Goal: Transaction & Acquisition: Purchase product/service

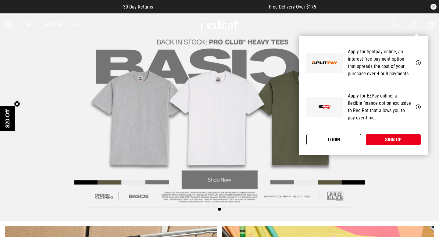
click at [345, 141] on link "Login" at bounding box center [333, 139] width 55 height 11
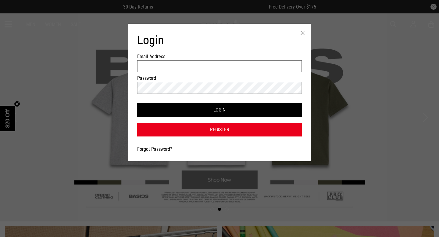
click at [238, 71] on input "Email Address" at bounding box center [219, 66] width 165 height 12
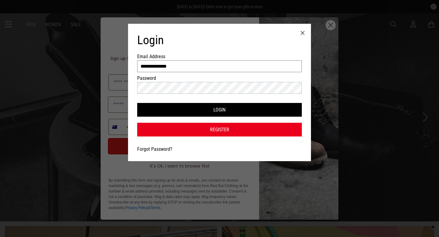
type input "**********"
type input "*****"
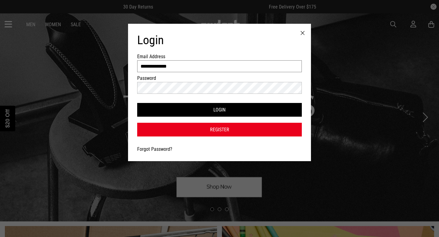
click at [222, 69] on input "**********" at bounding box center [219, 66] width 165 height 12
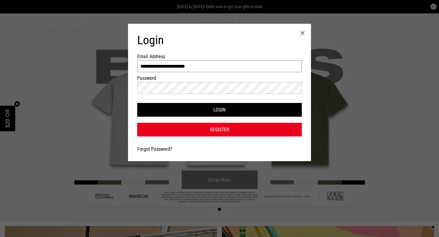
type input "**********"
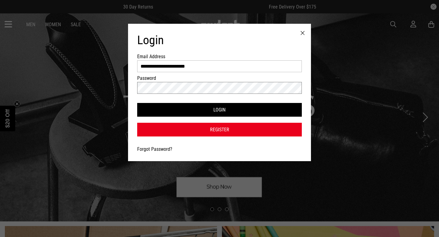
click at [137, 103] on button "Login" at bounding box center [219, 110] width 165 height 14
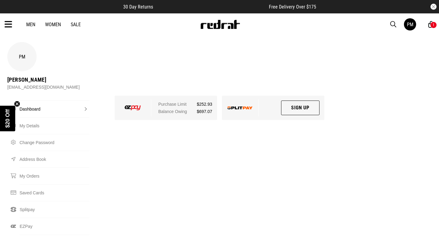
click at [11, 24] on icon at bounding box center [9, 24] width 8 height 10
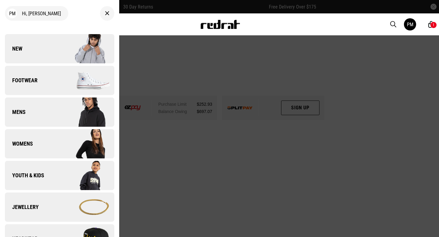
click at [51, 85] on link "Footwear" at bounding box center [59, 80] width 109 height 29
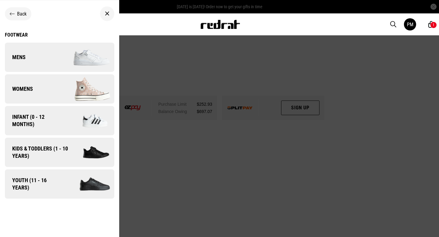
click at [55, 150] on span "Kids & Toddlers (1 - 10 years)" at bounding box center [38, 152] width 66 height 15
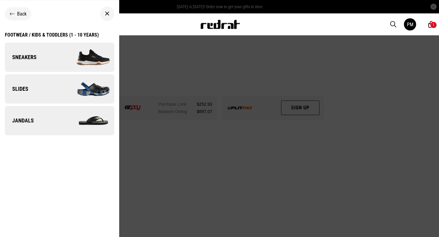
click at [70, 60] on img at bounding box center [86, 57] width 55 height 30
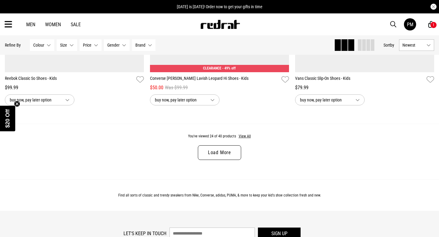
scroll to position [1913, 0]
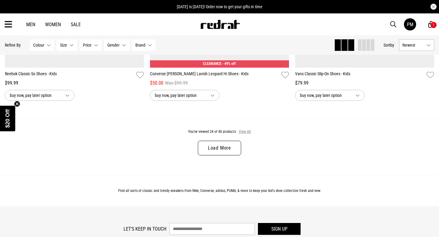
click at [242, 132] on button "View All" at bounding box center [244, 131] width 13 height 5
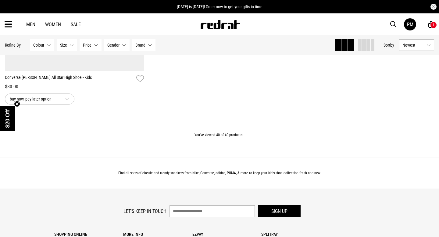
scroll to position [3363, 0]
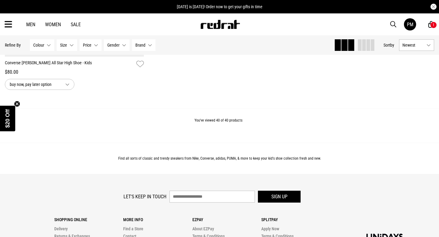
click at [10, 25] on icon at bounding box center [9, 24] width 8 height 10
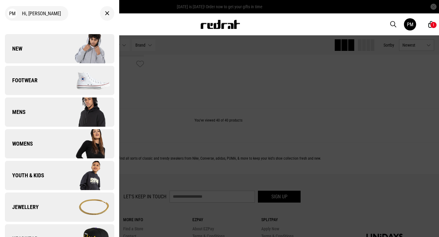
click at [79, 87] on img at bounding box center [86, 80] width 55 height 30
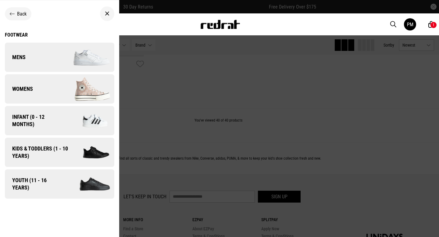
click at [55, 154] on span "Kids & Toddlers (1 - 10 years)" at bounding box center [38, 152] width 66 height 15
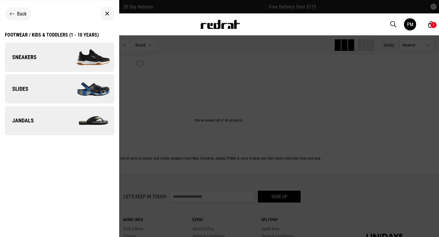
click at [78, 90] on img at bounding box center [86, 89] width 55 height 30
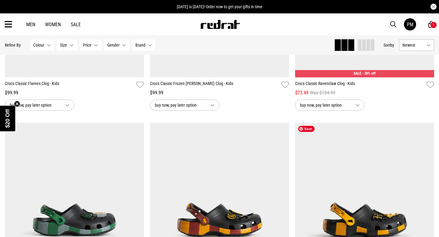
scroll to position [463, 0]
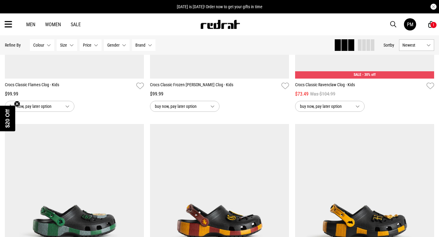
click at [432, 23] on div "1" at bounding box center [433, 25] width 7 height 7
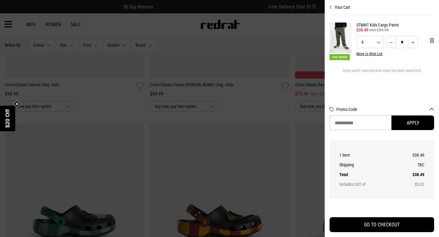
click at [336, 8] on button "Your Cart" at bounding box center [381, 5] width 104 height 10
